Goal: Information Seeking & Learning: Understand process/instructions

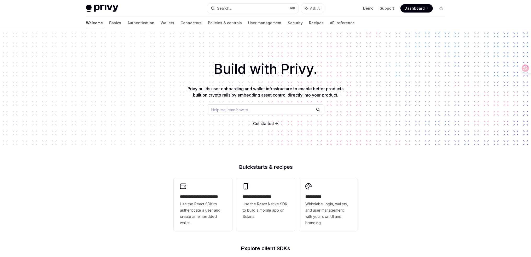
click at [405, 9] on span at bounding box center [417, 8] width 32 height 8
click at [385, 10] on link "Support" at bounding box center [387, 8] width 14 height 5
click at [128, 23] on link "Authentication" at bounding box center [141, 23] width 27 height 13
type textarea "*"
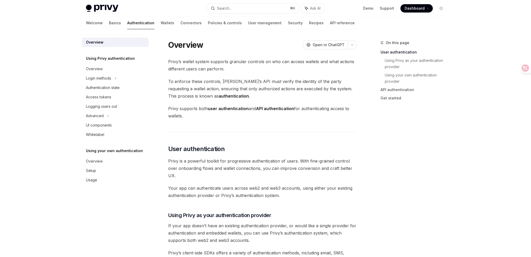
click at [422, 9] on span "Dashboard" at bounding box center [415, 8] width 20 height 5
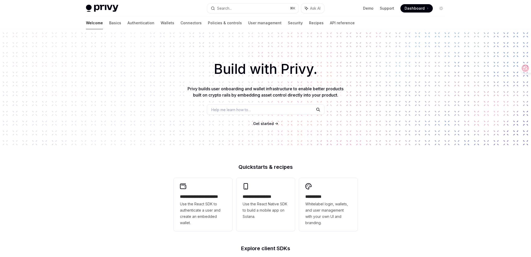
click at [267, 11] on button "Search... ⌘ K" at bounding box center [252, 8] width 91 height 9
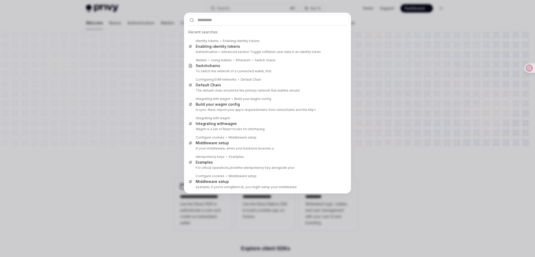
type input "*********"
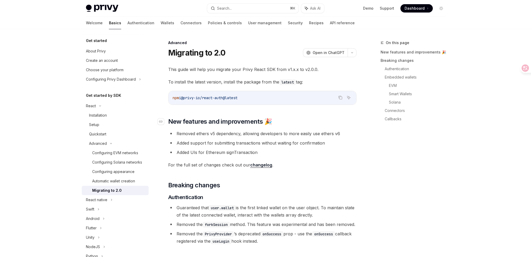
scroll to position [29, 0]
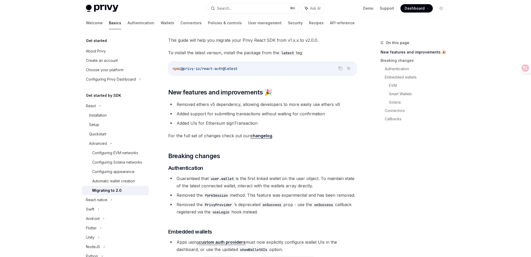
click at [259, 136] on link "changelog" at bounding box center [261, 135] width 22 height 5
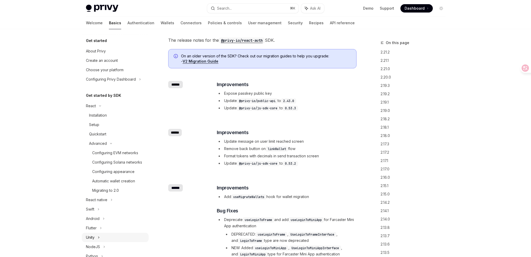
scroll to position [165, 0]
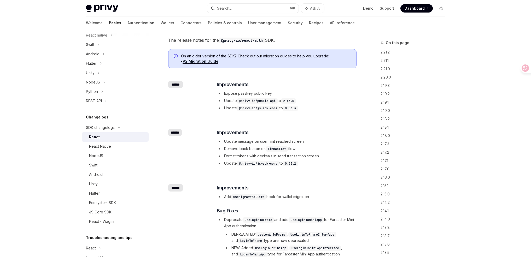
click at [255, 94] on li "Expose passkey public key" at bounding box center [286, 93] width 139 height 6
copy ul "Expose passkey public key"
click at [292, 103] on code "2.43.0" at bounding box center [288, 101] width 15 height 5
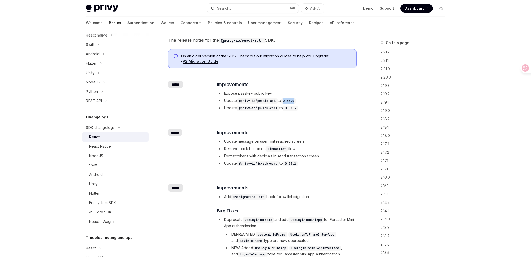
click at [292, 103] on code "2.43.0" at bounding box center [288, 101] width 15 height 5
click at [252, 96] on li "Expose passkey public key" at bounding box center [286, 93] width 139 height 6
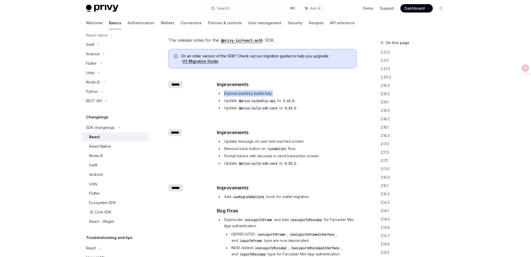
copy ul "Expose passkey public key"
click at [292, 104] on li "Update @privy-io/public-api to 2.43.0" at bounding box center [286, 101] width 139 height 6
click at [288, 138] on div "​ Improvements Update message on user limit reached screen Remove back button o…" at bounding box center [286, 148] width 139 height 38
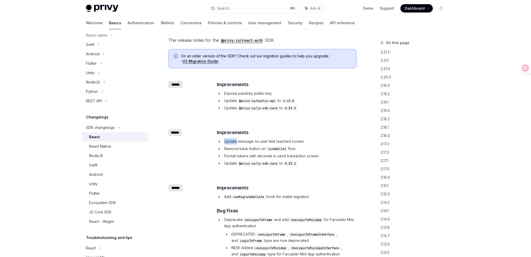
click at [288, 138] on div "​ Improvements Update message on user limit reached screen Remove back button o…" at bounding box center [286, 148] width 139 height 38
copy ul "Update message on user limit reached screen"
click at [322, 145] on ul "Update message on user limit reached screen Remove back button on linkWallet fl…" at bounding box center [286, 153] width 139 height 28
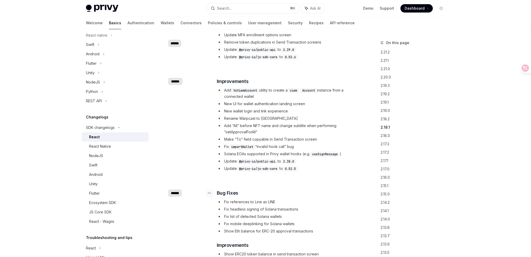
scroll to position [713, 0]
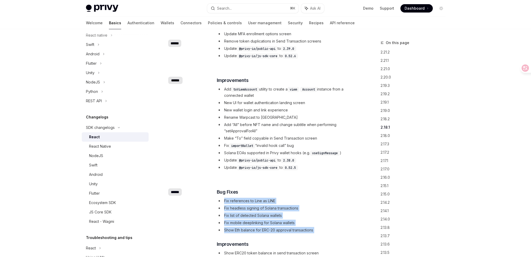
drag, startPoint x: 221, startPoint y: 200, endPoint x: 337, endPoint y: 235, distance: 121.3
click at [337, 235] on div "​ Bug Fixes Fix references to Line as LINE Fix headless signing of Solana trans…" at bounding box center [286, 241] width 139 height 105
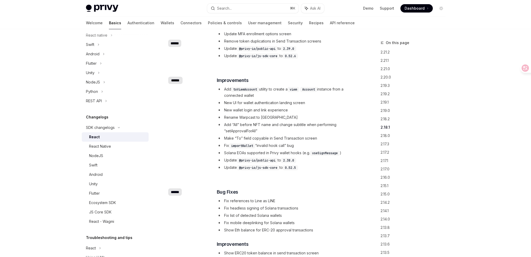
click at [334, 182] on div "​ ****** ​ Bug Fixes Fix references to Line as LINE Fix headless signing of Sol…" at bounding box center [262, 241] width 188 height 122
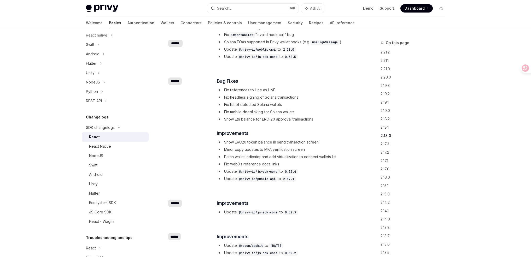
scroll to position [826, 0]
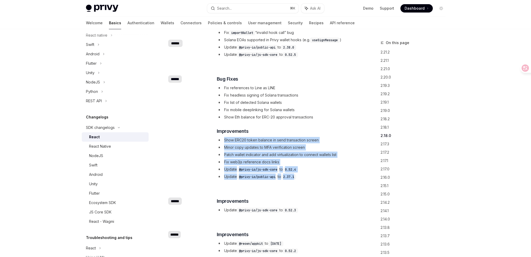
drag, startPoint x: 224, startPoint y: 141, endPoint x: 327, endPoint y: 176, distance: 108.8
click at [327, 176] on ul "Show ERC20 token balance in send transaction screen Minor copy updates to MFA v…" at bounding box center [286, 158] width 139 height 43
copy ul "Show ERC20 token balance in send transaction screen Minor copy updates to MFA v…"
click at [350, 180] on div "​ Bug Fixes Fix references to Line as LINE Fix headless signing of Solana trans…" at bounding box center [286, 129] width 140 height 106
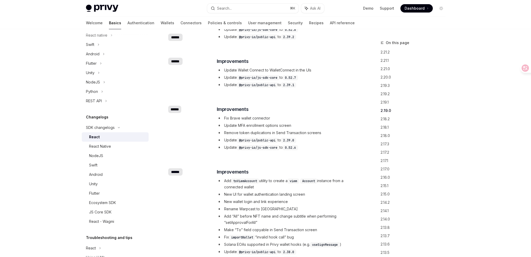
scroll to position [656, 0]
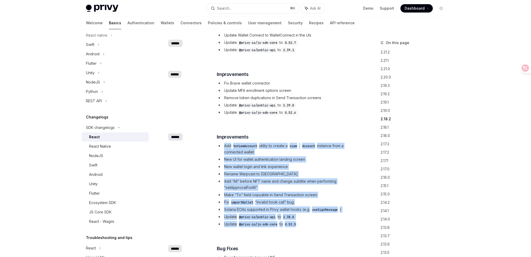
drag, startPoint x: 231, startPoint y: 147, endPoint x: 358, endPoint y: 229, distance: 151.4
copy ul "Add toViemAccount utility to create a viem Account instance from a connected wa…"
click at [339, 138] on h3 "​ Improvements" at bounding box center [286, 137] width 139 height 7
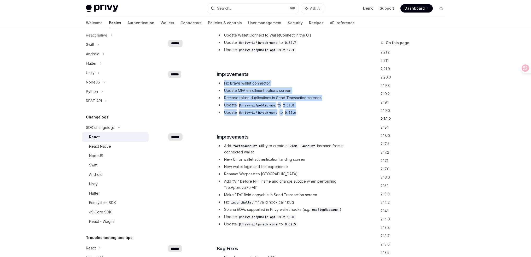
drag, startPoint x: 299, startPoint y: 101, endPoint x: 342, endPoint y: 118, distance: 46.5
click at [342, 118] on div "​ ****** ​ Improvements Fix Brave wallet connector Update MFA enrollment option…" at bounding box center [262, 93] width 188 height 63
copy ul "Fix Brave wallet connector Update MFA enrollment options screen Remove token du…"
click at [304, 107] on li "Update @privy-io/public-api to 2.39.0" at bounding box center [286, 105] width 139 height 6
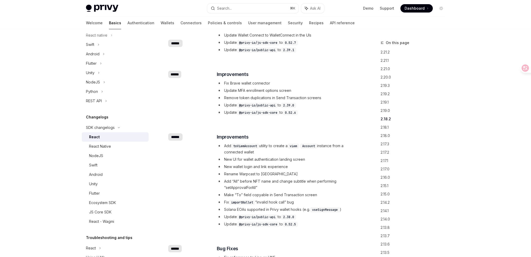
click at [295, 97] on li "Remove token duplications in Send Transaction screens" at bounding box center [286, 98] width 139 height 6
copy ul "Remove token duplications in Send Transaction screens"
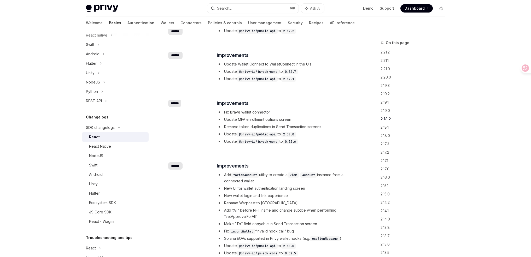
scroll to position [606, 0]
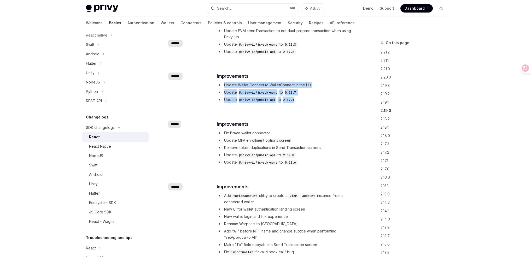
drag, startPoint x: 224, startPoint y: 83, endPoint x: 324, endPoint y: 100, distance: 100.8
click at [323, 100] on ul "Update Wallet Connect to WalletConnect in the UIs Update @privy-io/js-sdk-core …" at bounding box center [286, 92] width 139 height 21
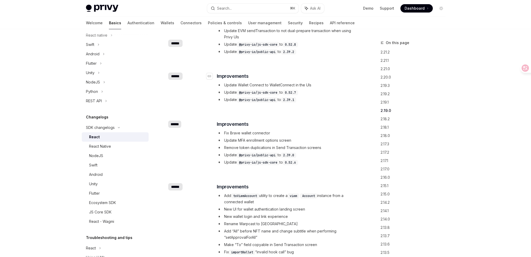
click at [342, 79] on h3 "​ Improvements" at bounding box center [286, 76] width 139 height 7
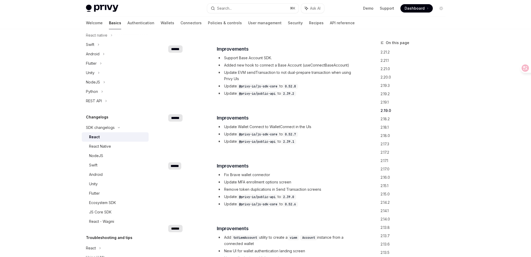
scroll to position [559, 0]
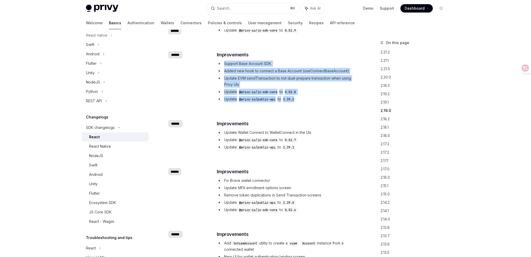
drag, startPoint x: 215, startPoint y: 63, endPoint x: 317, endPoint y: 99, distance: 108.5
click at [317, 99] on div "​ ****** ​ Improvements Support Base Account SDK. Added new hook to connect a B…" at bounding box center [262, 77] width 188 height 69
copy ul "Support Base Account SDK. Added new hook to connect a Base Account (useConnectB…"
click at [206, 48] on div "​ ****** ​ Improvements Support Base Account SDK. Added new hook to connect a B…" at bounding box center [262, 77] width 188 height 69
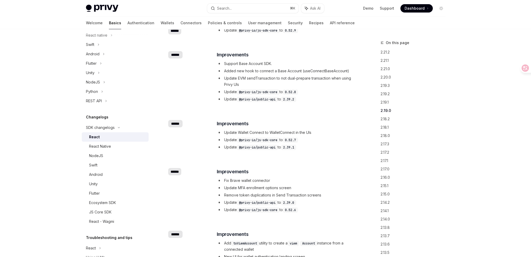
scroll to position [457, 0]
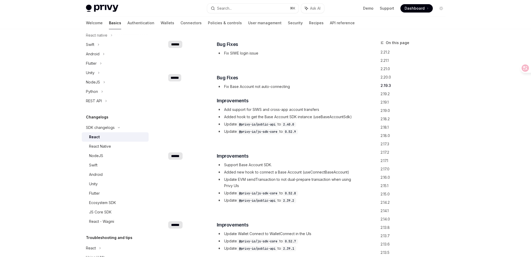
click at [243, 82] on div "​ Bug Fixes Fix Base Account not auto-connecting ​ Improvements Add support for…" at bounding box center [286, 104] width 139 height 61
click at [279, 90] on div "​ Bug Fixes Fix Base Account not auto-connecting ​ Improvements Add support for…" at bounding box center [286, 104] width 139 height 61
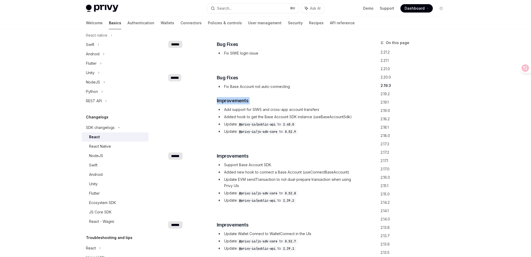
click at [279, 90] on div "​ Bug Fixes Fix Base Account not auto-connecting ​ Improvements Add support for…" at bounding box center [286, 104] width 139 height 61
click at [291, 109] on li "Add support for SIWS and cross-app account transfers" at bounding box center [286, 110] width 139 height 6
click at [274, 170] on li "Added new hook to connect a Base Account (useConnectBaseAccount)" at bounding box center [286, 172] width 139 height 6
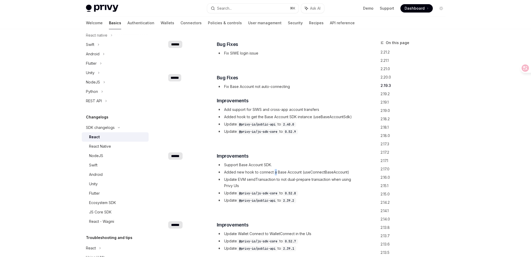
click at [274, 170] on li "Added new hook to connect a Base Account (useConnectBaseAccount)" at bounding box center [286, 172] width 139 height 6
click at [251, 162] on div "​ Improvements Support Base Account SDK. Added new hook to connect a Base Accou…" at bounding box center [286, 178] width 139 height 51
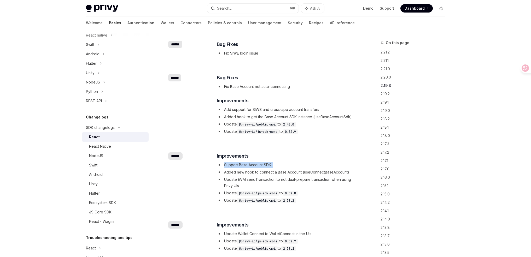
click at [256, 163] on li "Support Base Account SDK." at bounding box center [286, 165] width 139 height 6
drag, startPoint x: 256, startPoint y: 163, endPoint x: 280, endPoint y: 184, distance: 31.6
click at [256, 163] on li "Support Base Account SDK." at bounding box center [286, 165] width 139 height 6
click at [280, 184] on li "Update EVM sendTransaction to not dual-prepare transaction when using Privy UIs" at bounding box center [286, 183] width 139 height 13
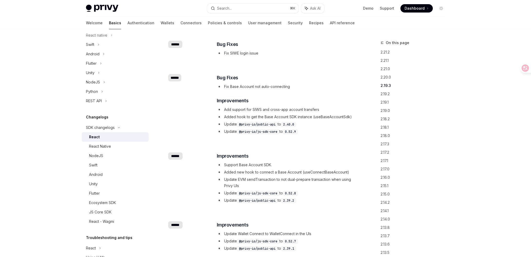
click at [280, 184] on li "Update EVM sendTransaction to not dual-prepare transaction when using Privy UIs" at bounding box center [286, 183] width 139 height 13
click at [270, 180] on li "Update EVM sendTransaction to not dual-prepare transaction when using Privy UIs" at bounding box center [286, 183] width 139 height 13
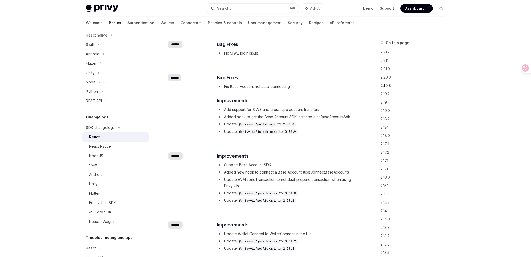
click at [243, 109] on li "Add support for SIWS and cross-app account transfers" at bounding box center [286, 110] width 139 height 6
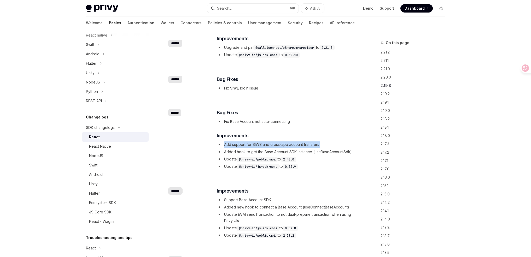
scroll to position [413, 0]
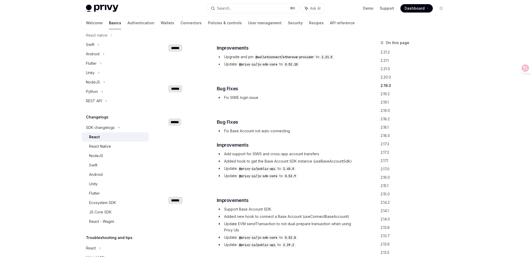
click at [252, 128] on li "Fix Base Account not auto-connecting" at bounding box center [286, 131] width 139 height 6
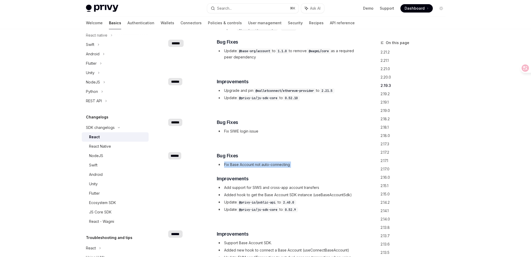
scroll to position [366, 0]
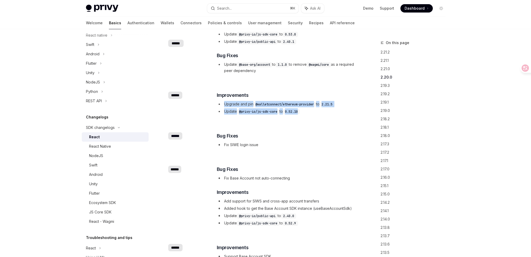
drag, startPoint x: 260, startPoint y: 105, endPoint x: 312, endPoint y: 112, distance: 53.1
click at [312, 112] on ul "Upgrade and pin @walletconnect/ethereum-provider to 2.21.5 Update @privy-io/js-…" at bounding box center [286, 108] width 139 height 14
click at [312, 112] on li "Update @privy-io/js-sdk-core to 0.52.10" at bounding box center [286, 111] width 139 height 6
drag, startPoint x: 319, startPoint y: 112, endPoint x: 217, endPoint y: 104, distance: 102.0
click at [217, 104] on ul "Upgrade and pin @walletconnect/ethereum-provider to 2.21.5 Update @privy-io/js-…" at bounding box center [286, 108] width 139 height 14
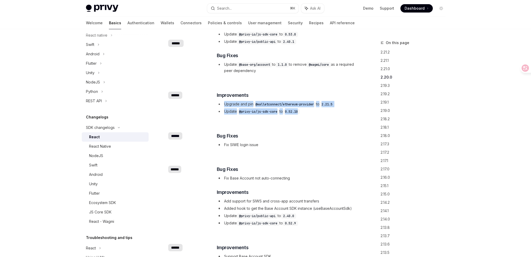
copy ul "Upgrade and pin @walletconnect/ethereum-provider to 2.21.5 Update @privy-io/js-…"
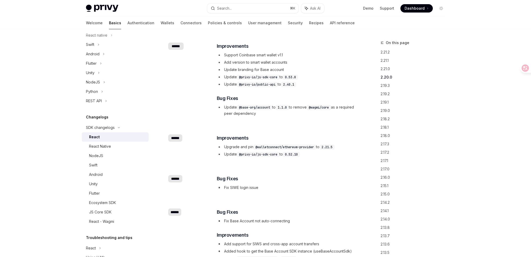
click at [263, 119] on div "​ ****** ​ Improvements Support Coinbase smart wallet v1.1 Add version to smart…" at bounding box center [262, 80] width 188 height 92
click at [260, 114] on li "Update @base-org/account to 1.1.0 to remove @wagmi/core as a required peer depe…" at bounding box center [286, 110] width 139 height 13
copy div "Update @base-org/account to 1.1.0 to remove @wagmi/core as a required peer depe…"
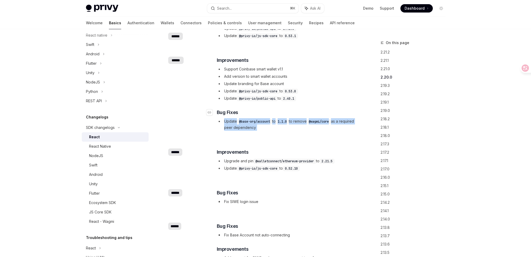
scroll to position [305, 0]
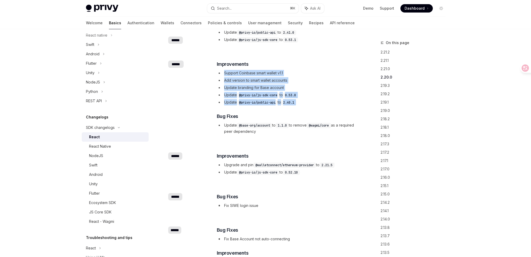
drag, startPoint x: 310, startPoint y: 106, endPoint x: 218, endPoint y: 73, distance: 98.0
click at [218, 73] on div "​ Improvements Support Coinbase smart wallet v1.1 Add version to smart wallet a…" at bounding box center [286, 98] width 139 height 74
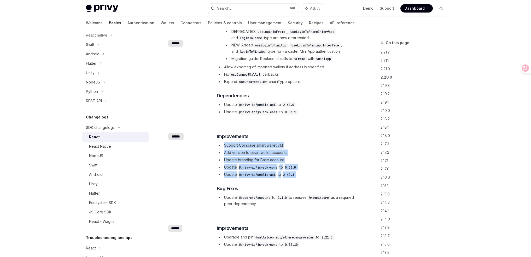
scroll to position [197, 0]
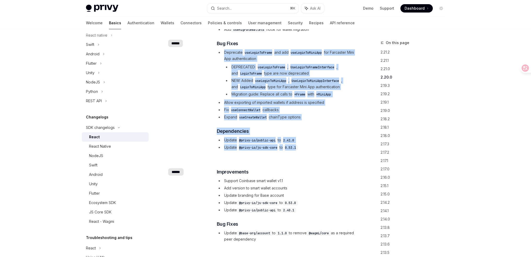
drag, startPoint x: 319, startPoint y: 147, endPoint x: 218, endPoint y: 53, distance: 138.0
click at [218, 53] on div "​ Improvements Add useMigrateWallets hook for wallet migration ​ Bug Fixes Depr…" at bounding box center [286, 84] width 139 height 134
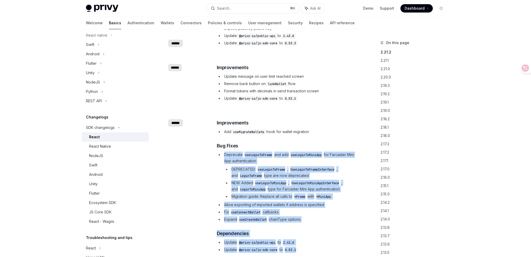
scroll to position [90, 0]
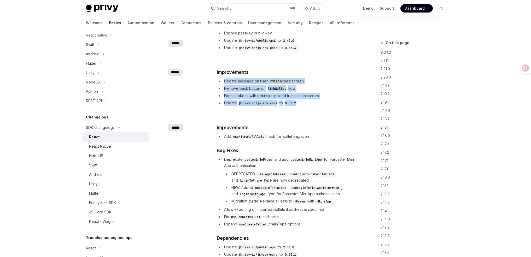
drag, startPoint x: 309, startPoint y: 102, endPoint x: 225, endPoint y: 82, distance: 86.5
click at [225, 82] on ul "Update message on user limit reached screen Remove back button on linkWallet fl…" at bounding box center [286, 92] width 139 height 28
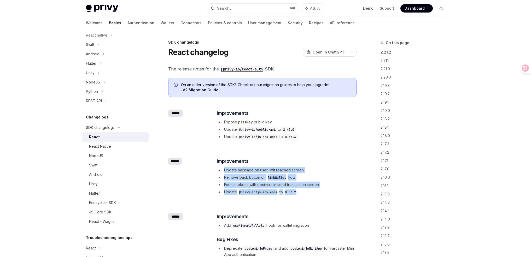
scroll to position [0, 0]
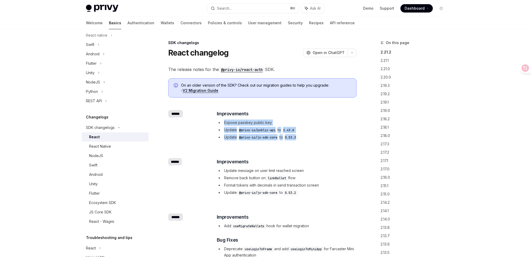
drag, startPoint x: 315, startPoint y: 139, endPoint x: 217, endPoint y: 120, distance: 99.8
click at [217, 120] on ul "Expose passkey public key Update @privy-io/public-api to 2.43.0 Update @privy-i…" at bounding box center [286, 130] width 139 height 21
click at [255, 125] on li "Expose passkey public key" at bounding box center [286, 123] width 139 height 6
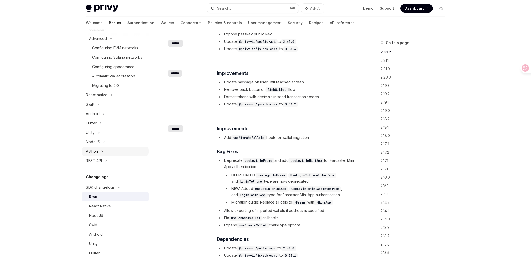
scroll to position [147, 0]
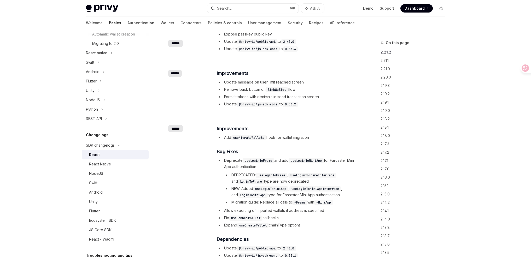
click at [108, 158] on div "React" at bounding box center [117, 155] width 56 height 6
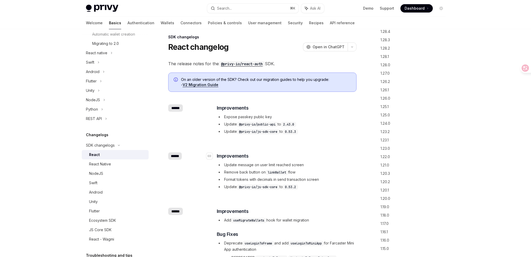
scroll to position [0, 0]
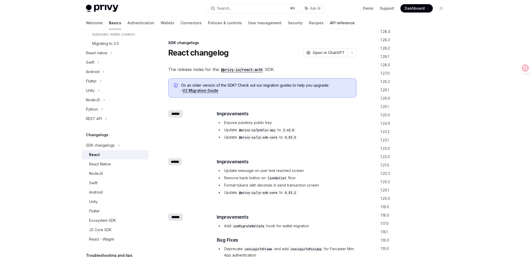
click at [330, 25] on link "API reference" at bounding box center [342, 23] width 25 height 13
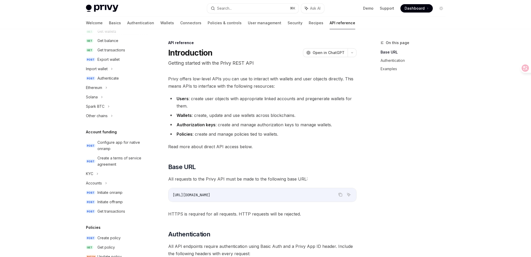
scroll to position [50, 0]
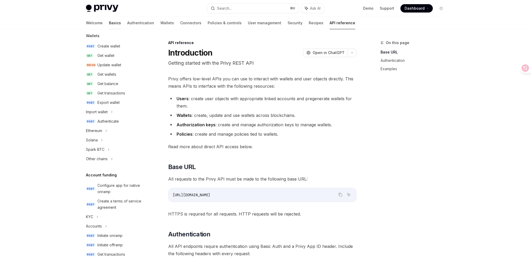
click at [109, 26] on link "Basics" at bounding box center [115, 23] width 12 height 13
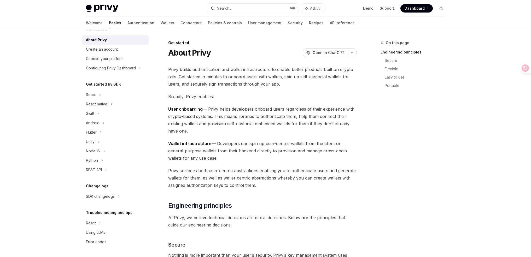
click at [128, 26] on link "Authentication" at bounding box center [141, 23] width 27 height 13
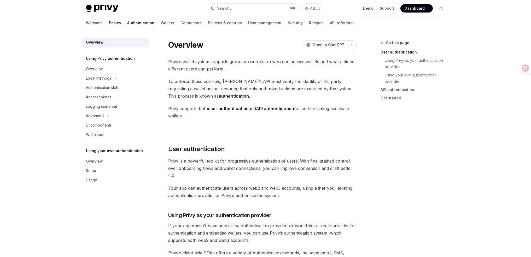
click at [109, 25] on link "Basics" at bounding box center [115, 23] width 12 height 13
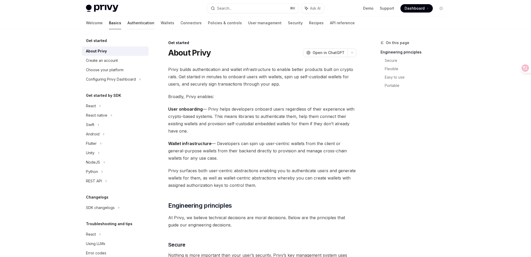
click at [128, 21] on link "Authentication" at bounding box center [141, 23] width 27 height 13
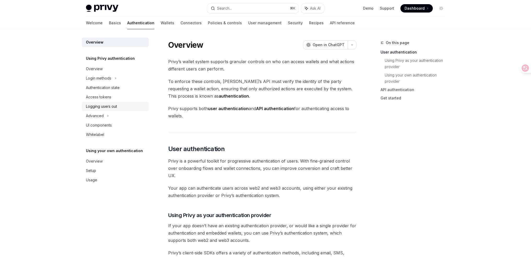
click at [114, 110] on link "Logging users out" at bounding box center [115, 106] width 67 height 9
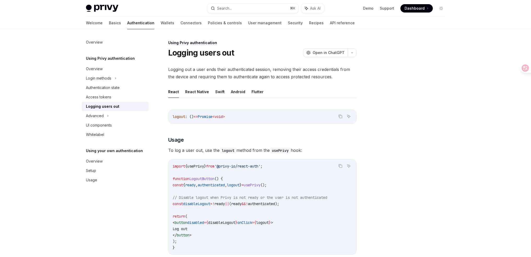
click at [525, 68] on div at bounding box center [528, 68] width 14 height 9
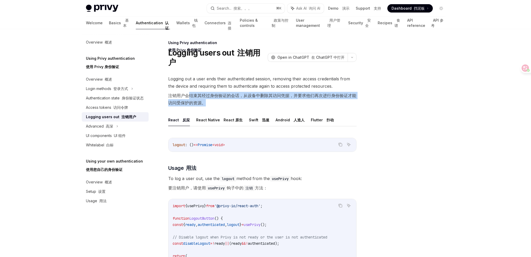
drag, startPoint x: 189, startPoint y: 88, endPoint x: 224, endPoint y: 92, distance: 35.6
click at [224, 92] on font "注销用户会结束其经过身份验证的会话，从设备中删除其访问凭据，并要求他们再次进行身份验证才能访问受保护的资源。" at bounding box center [262, 99] width 188 height 15
drag, startPoint x: 202, startPoint y: 87, endPoint x: 245, endPoint y: 92, distance: 42.9
click at [245, 92] on font "注销用户会结束其经过身份验证的会话，从设备中删除其访问凭据，并要求他们再次进行身份验证才能访问受保护的资源。" at bounding box center [262, 99] width 188 height 15
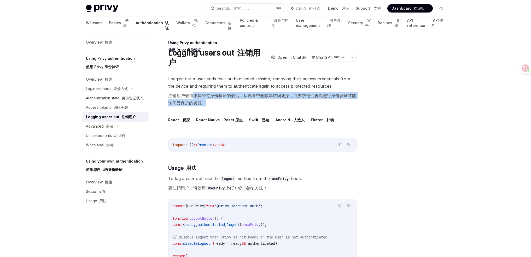
drag, startPoint x: 245, startPoint y: 92, endPoint x: 261, endPoint y: 93, distance: 16.0
click at [245, 92] on font "注销用户会结束其经过身份验证的会话，从设备中删除其访问凭据，并要求他们再次进行身份验证才能访问受保护的资源。" at bounding box center [262, 99] width 188 height 15
click at [263, 93] on font "注销用户会结束其经过身份验证的会话，从设备中删除其访问凭据，并要求他们再次进行身份验证才能访问受保护的资源。" at bounding box center [262, 99] width 188 height 15
drag, startPoint x: 251, startPoint y: 91, endPoint x: 207, endPoint y: 81, distance: 46.0
click at [207, 81] on span "Logging out a user ends their authenticated session, removing their access cred…" at bounding box center [262, 91] width 188 height 33
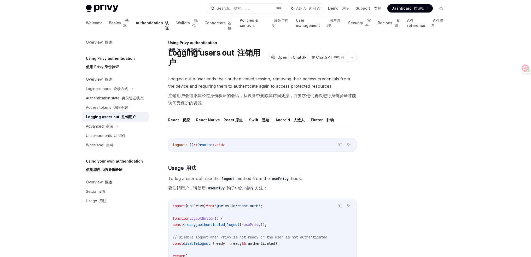
click at [207, 81] on span "Logging out a user ends their authenticated session, removing their access cred…" at bounding box center [262, 91] width 188 height 33
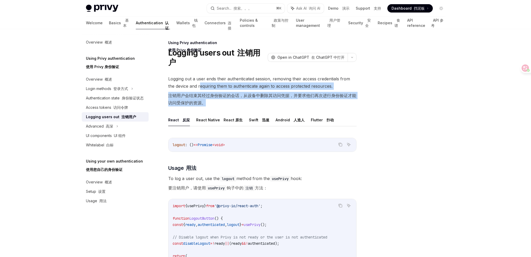
drag, startPoint x: 237, startPoint y: 90, endPoint x: 240, endPoint y: 90, distance: 2.9
click at [240, 90] on span "Logging out a user ends their authenticated session, removing their access cred…" at bounding box center [262, 91] width 188 height 33
click at [240, 92] on font "注销用户会结束其经过身份验证的会话，从设备中删除其访问凭据，并要求他们再次进行身份验证才能访问受保护的资源。" at bounding box center [262, 99] width 188 height 15
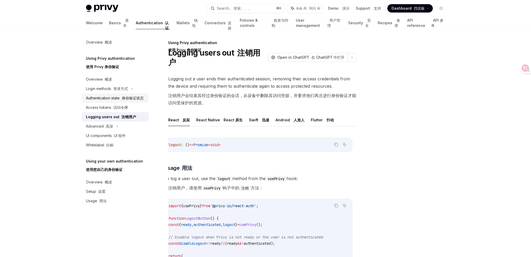
click at [137, 99] on font "身份验证状态" at bounding box center [133, 98] width 22 height 4
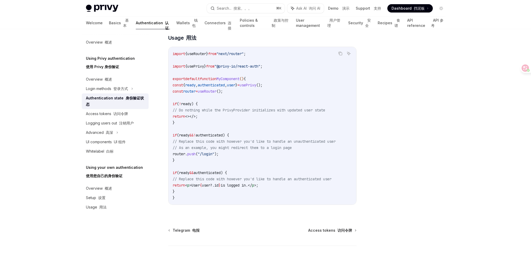
scroll to position [231, 0]
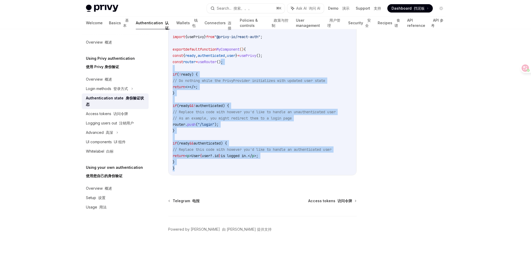
drag, startPoint x: 230, startPoint y: 59, endPoint x: 308, endPoint y: 168, distance: 134.1
click at [308, 168] on code "import { useRouter } from "next/router" ; import { usePrivy } from "@privy-io/r…" at bounding box center [263, 96] width 180 height 151
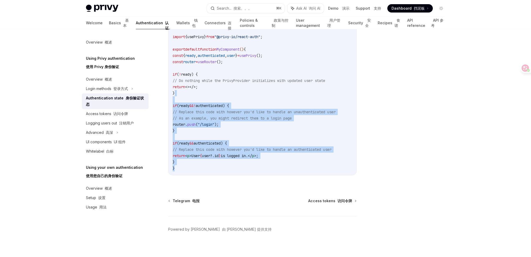
drag, startPoint x: 314, startPoint y: 168, endPoint x: 177, endPoint y: 87, distance: 158.8
click at [178, 89] on code "import { useRouter } from "next/router" ; import { usePrivy } from "@privy-io/r…" at bounding box center [263, 96] width 180 height 151
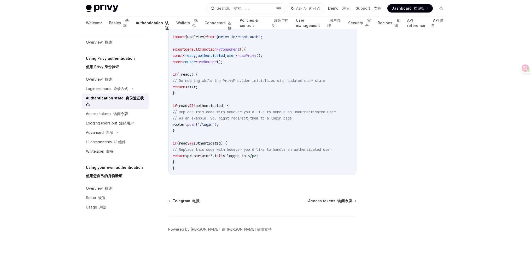
click at [266, 62] on code "import { useRouter } from "next/router" ; import { usePrivy } from "@privy-io/r…" at bounding box center [263, 96] width 180 height 151
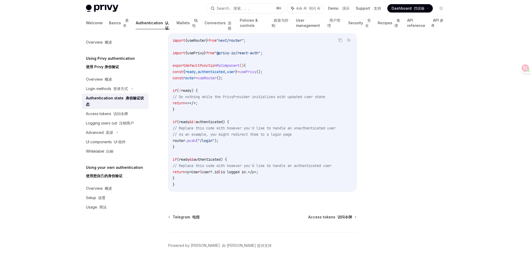
scroll to position [214, 0]
click at [276, 165] on span "// Replace this code with however you'd like to handle an authenticated user" at bounding box center [252, 166] width 159 height 5
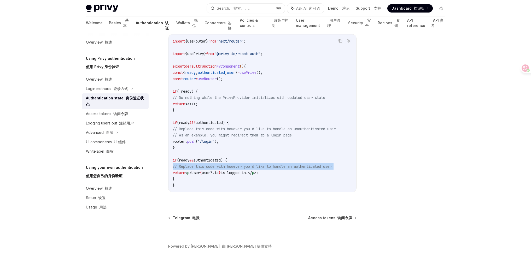
click at [276, 166] on span "// Replace this code with however you'd like to handle an authenticated user" at bounding box center [252, 166] width 159 height 5
click at [280, 165] on span "// Replace this code with however you'd like to handle an authenticated user" at bounding box center [252, 166] width 159 height 5
click at [280, 166] on span "// Replace this code with however you'd like to handle an authenticated user" at bounding box center [252, 166] width 159 height 5
click at [264, 168] on span "// Replace this code with however you'd like to handle an authenticated user" at bounding box center [252, 166] width 159 height 5
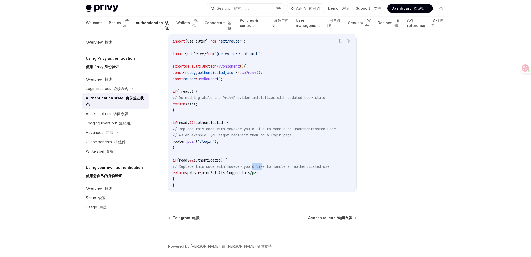
click at [264, 168] on span "// Replace this code with however you'd like to handle an authenticated user" at bounding box center [252, 166] width 159 height 5
click at [264, 169] on span "// Replace this code with however you'd like to handle an authenticated user" at bounding box center [252, 166] width 159 height 5
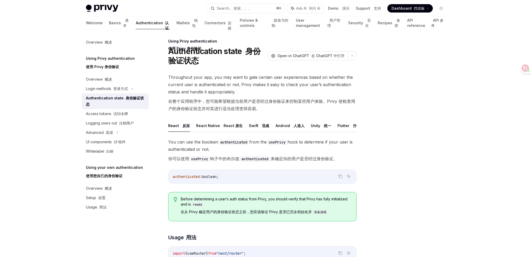
scroll to position [0, 0]
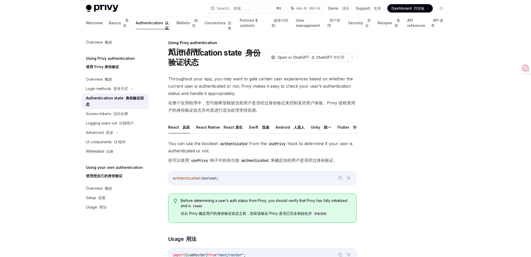
type textarea "*"
